Goal: Task Accomplishment & Management: Use online tool/utility

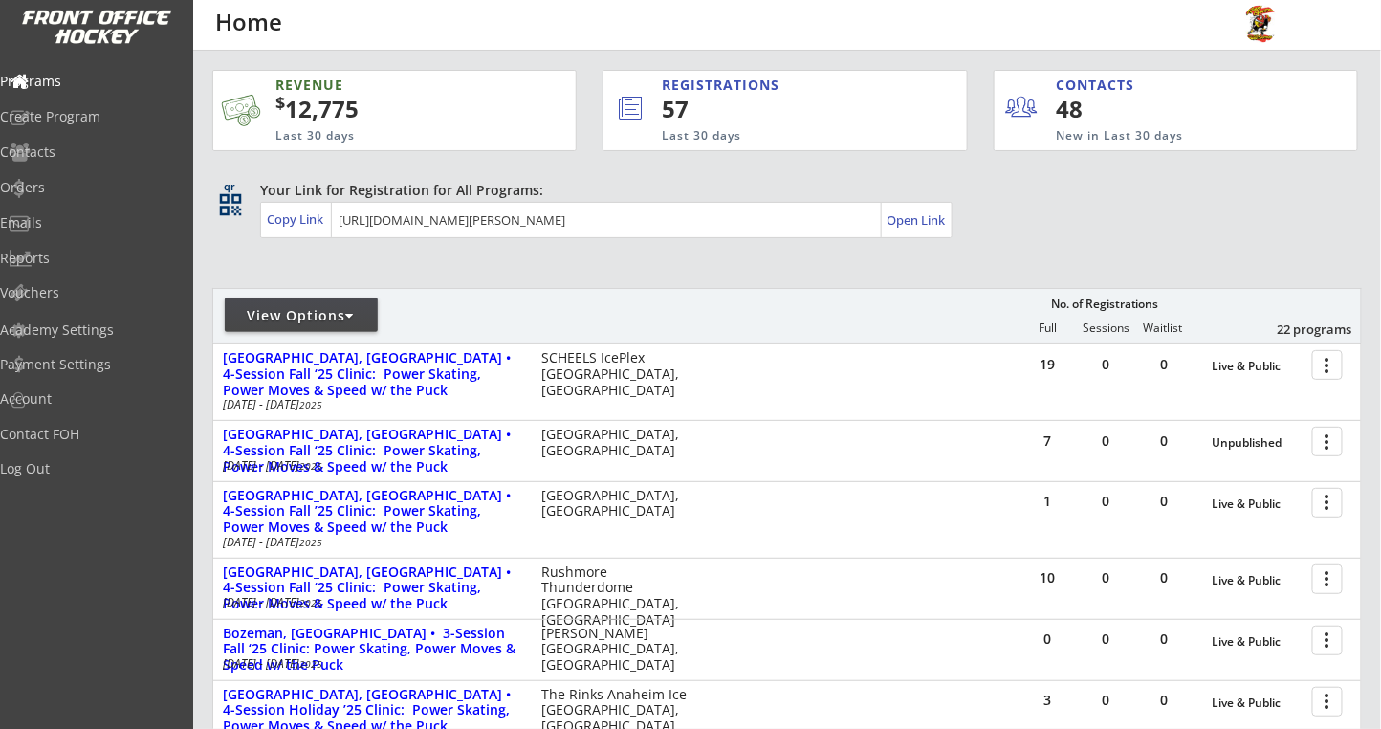
click at [345, 320] on div "View Options" at bounding box center [301, 315] width 153 height 19
select select ""Upcoming Programs""
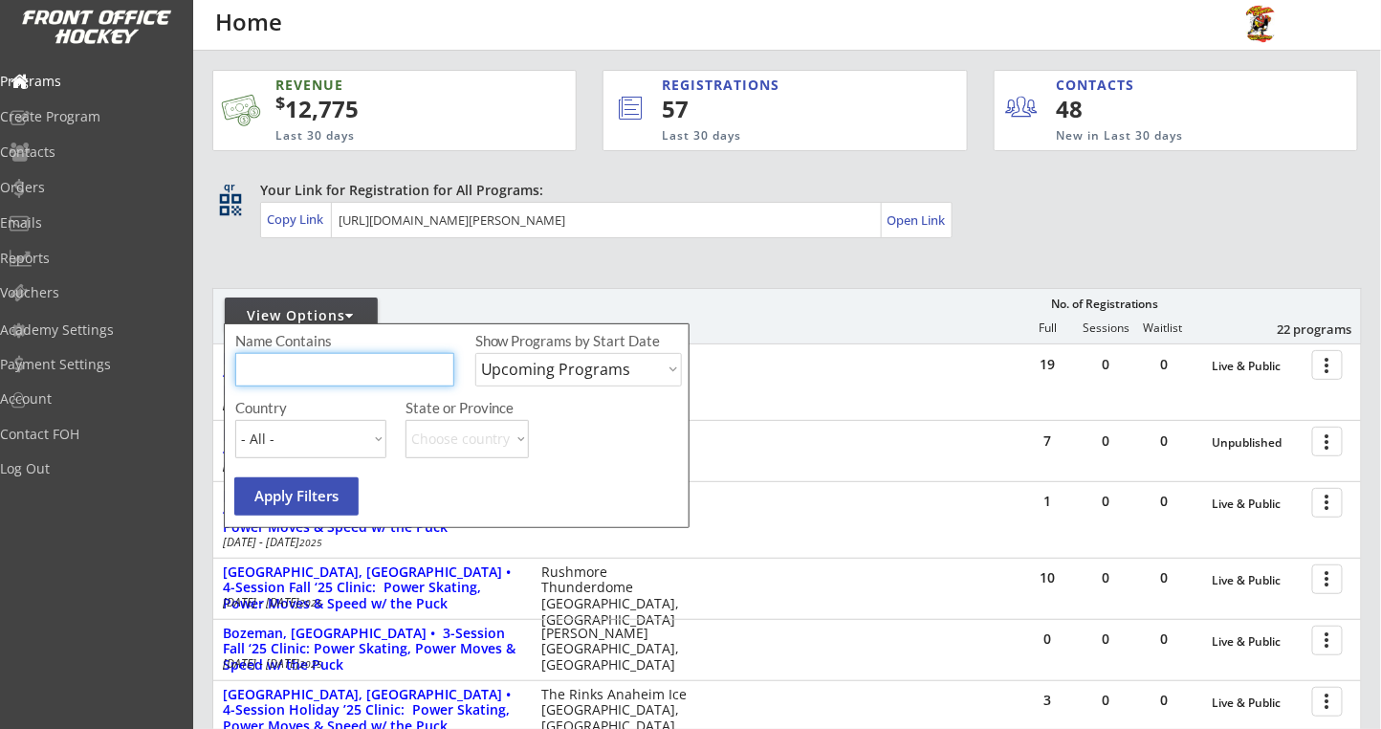
click at [336, 384] on input "input" at bounding box center [344, 369] width 219 height 33
type input "rochester"
click at [596, 363] on select "Upcoming Programs Past Programs Specific Date Range" at bounding box center [578, 369] width 207 height 33
select select ""Past Programs""
click at [475, 353] on select "Upcoming Programs Past Programs Specific Date Range" at bounding box center [578, 369] width 207 height 33
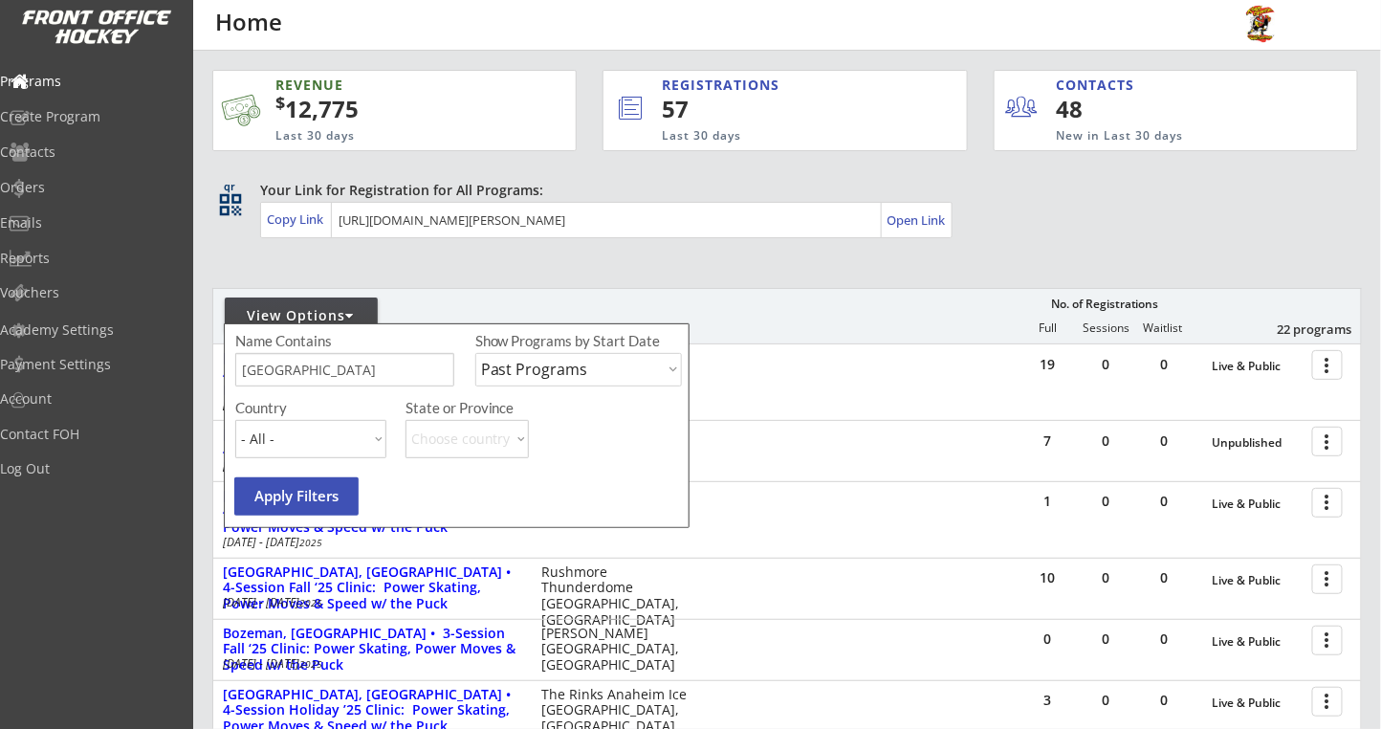
click at [319, 509] on button "Apply Filters" at bounding box center [296, 496] width 124 height 38
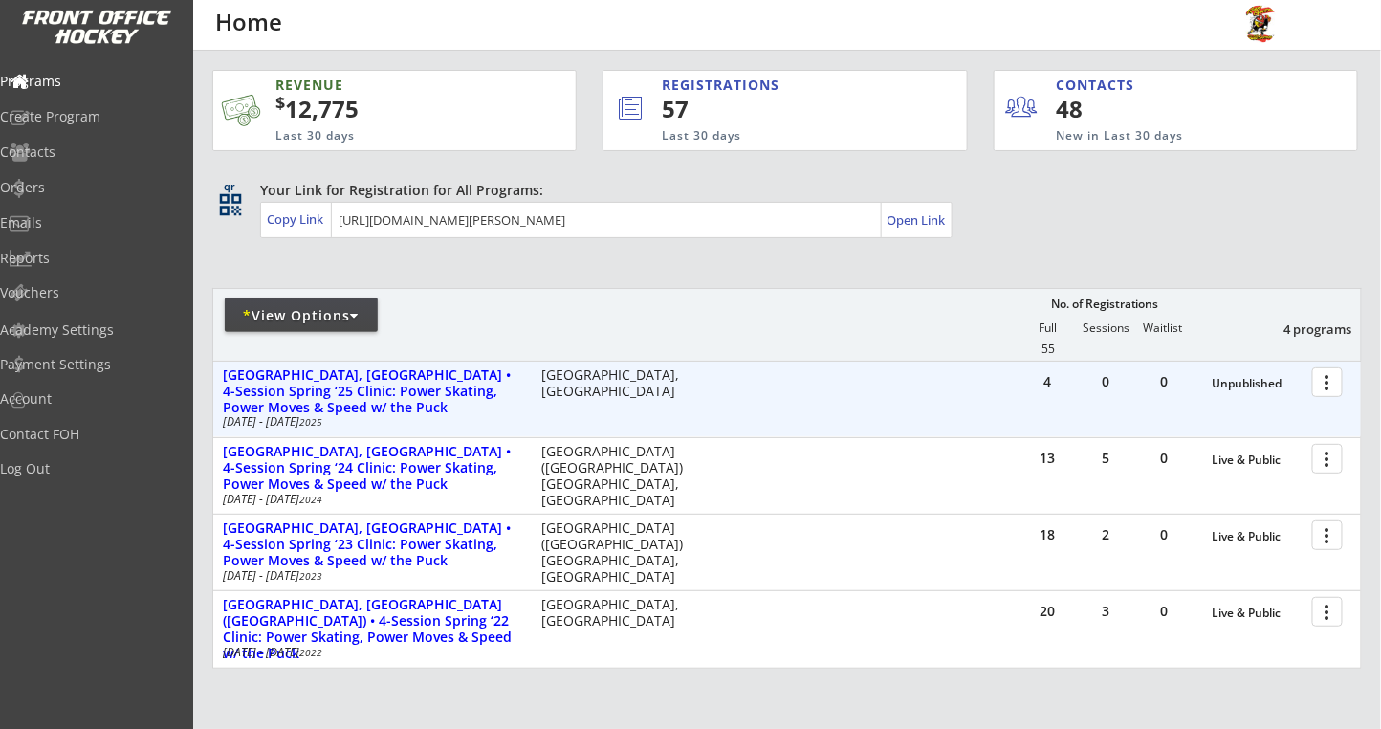
click at [1341, 381] on div at bounding box center [1330, 380] width 33 height 33
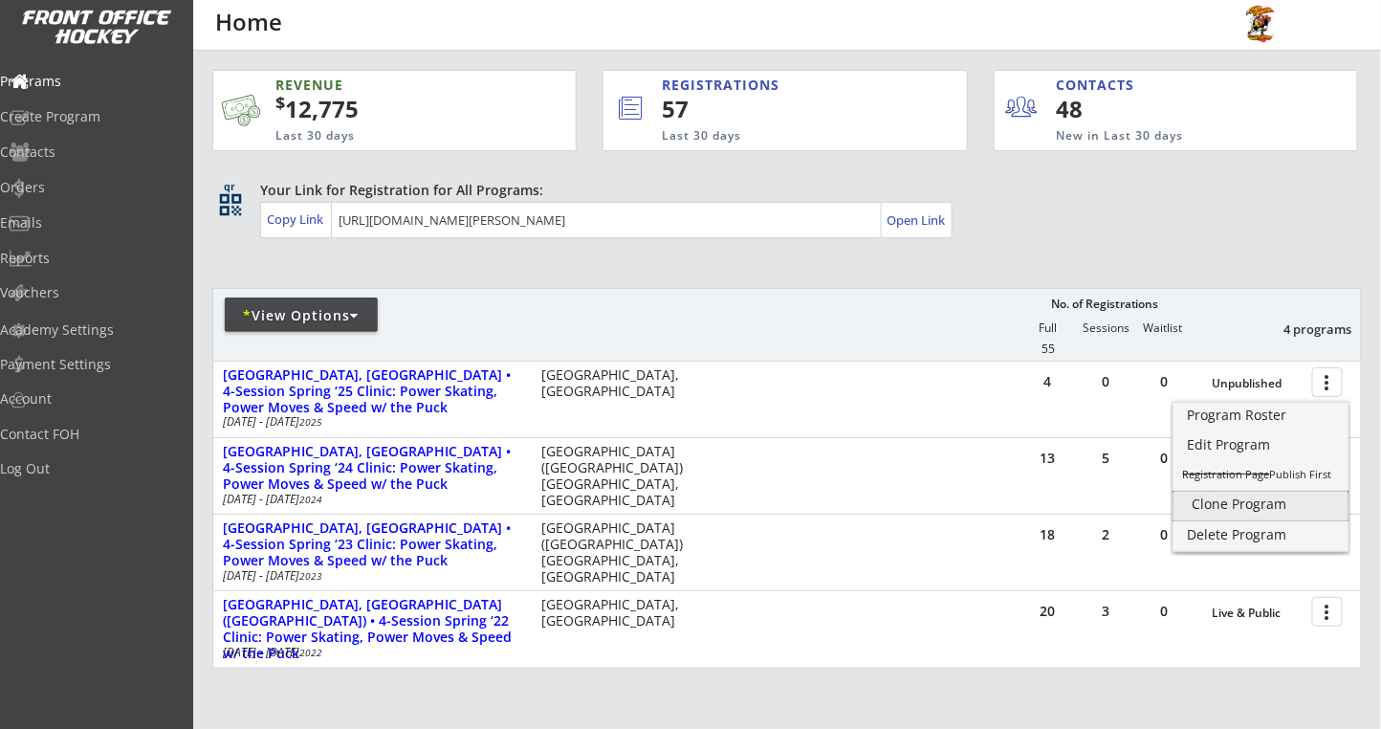
click at [1207, 512] on div "Clone Program" at bounding box center [1260, 505] width 175 height 29
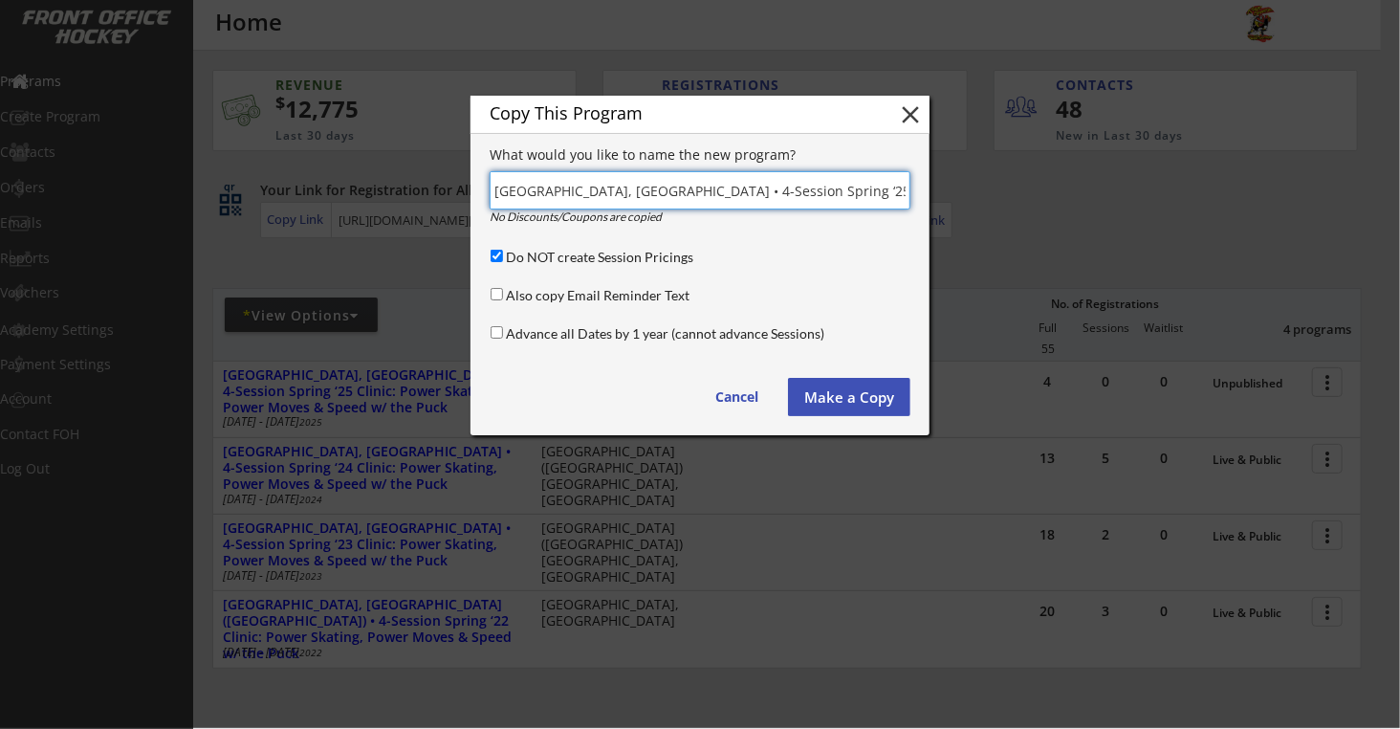
scroll to position [0, 210]
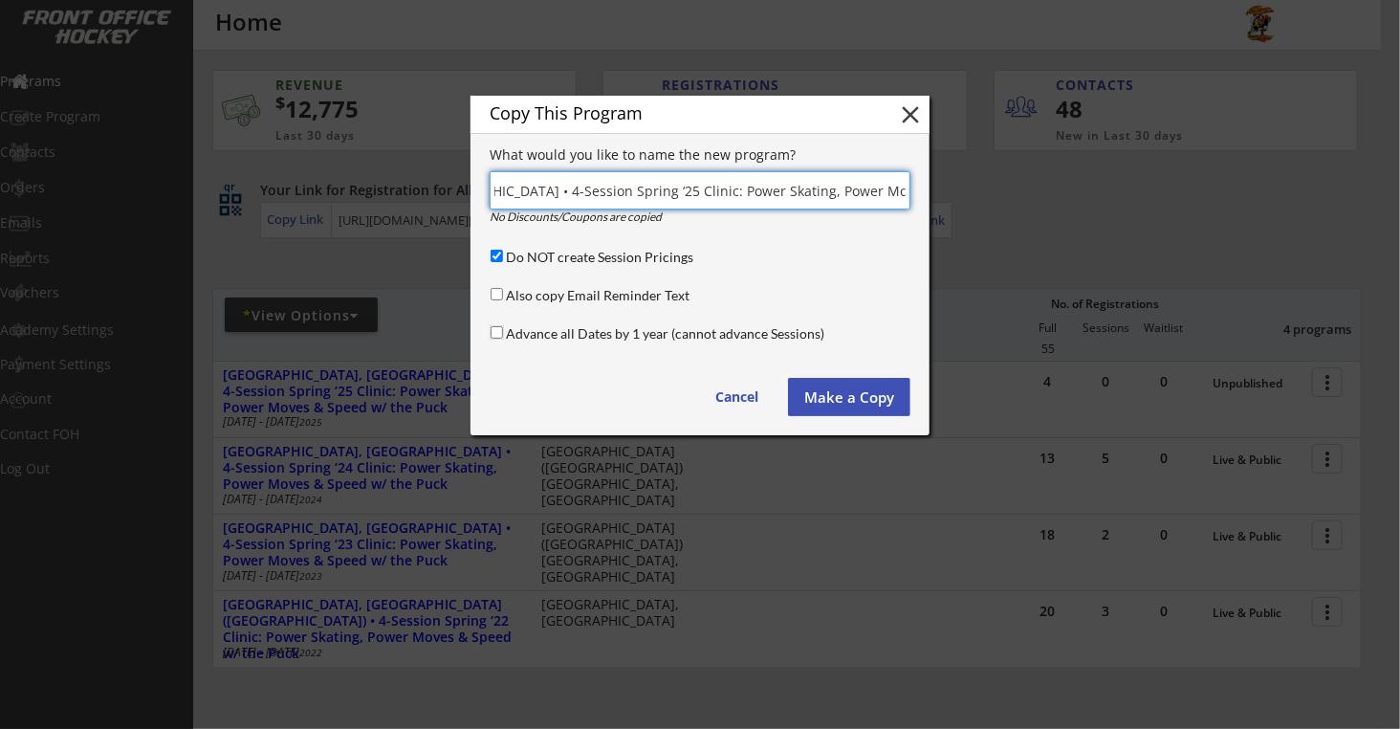
click at [492, 329] on input "Advance all Dates by 1 year (cannot advance Sessions)" at bounding box center [497, 332] width 12 height 12
checkbox input "true"
click at [713, 188] on input "input" at bounding box center [700, 190] width 421 height 38
click at [657, 187] on input "input" at bounding box center [700, 190] width 421 height 38
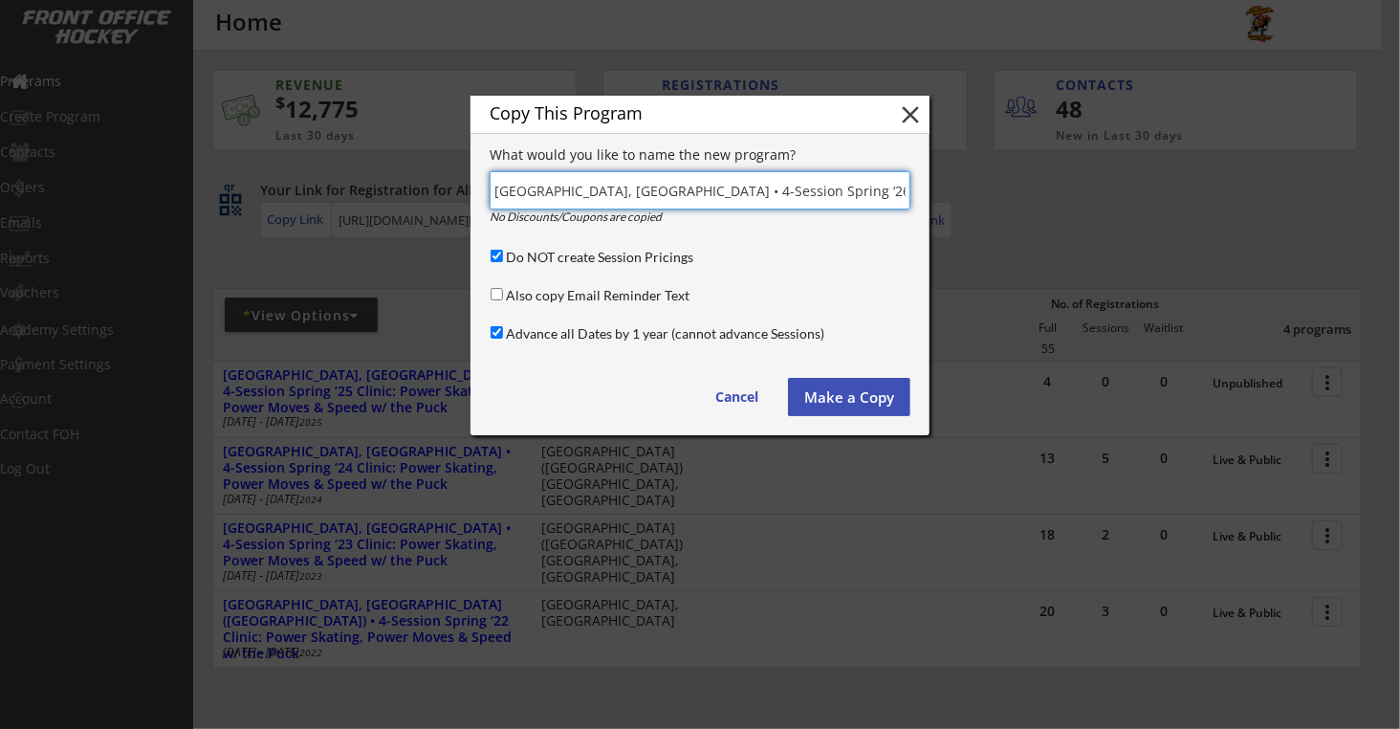
click at [657, 187] on input "input" at bounding box center [700, 190] width 421 height 38
type input "Rochester, NY • 4-Session Winter ‘26 Clinic: Power Skating, Power Moves & Speed…"
click at [817, 395] on button "Make a Copy" at bounding box center [849, 397] width 122 height 38
